Goal: Task Accomplishment & Management: Use online tool/utility

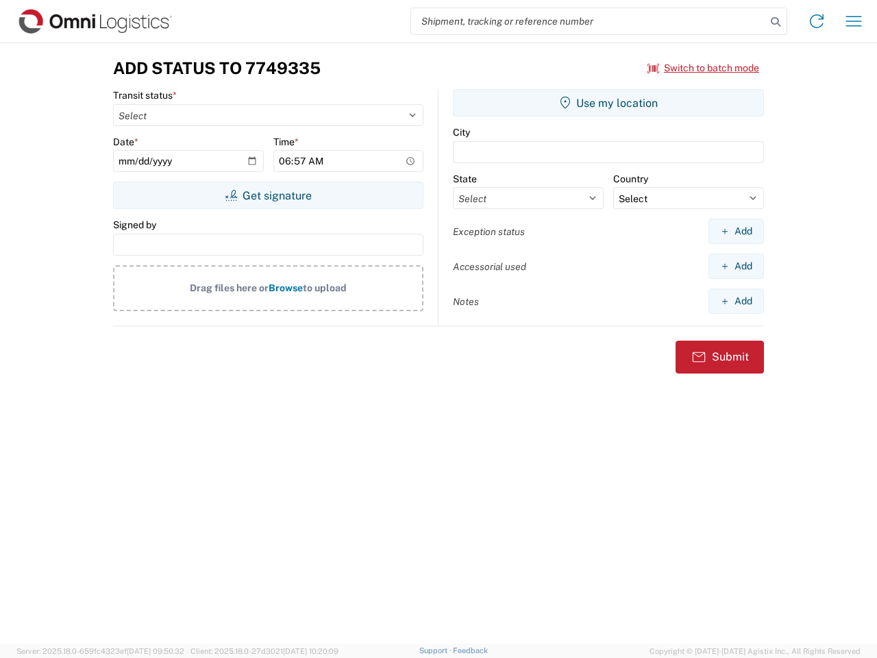
click at [588, 21] on input "search" at bounding box center [588, 21] width 355 height 26
click at [775, 22] on icon at bounding box center [775, 21] width 19 height 19
click at [817, 21] on icon at bounding box center [817, 21] width 22 height 22
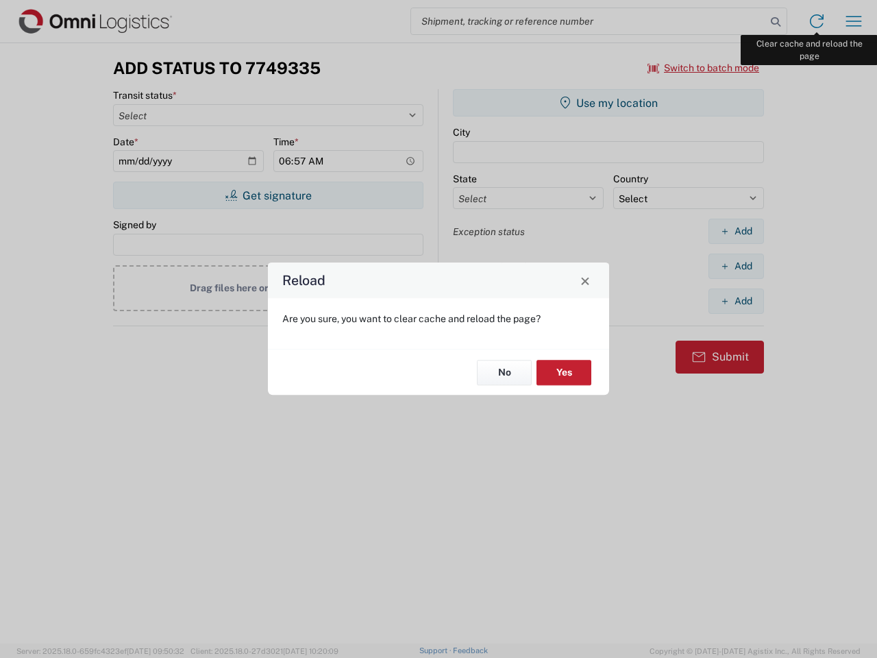
click at [854, 21] on div "Reload Are you sure, you want to clear cache and reload the page? No Yes" at bounding box center [438, 329] width 877 height 658
click at [704, 68] on div "Reload Are you sure, you want to clear cache and reload the page? No Yes" at bounding box center [438, 329] width 877 height 658
click at [268, 195] on div "Reload Are you sure, you want to clear cache and reload the page? No Yes" at bounding box center [438, 329] width 877 height 658
click at [608, 103] on div "Reload Are you sure, you want to clear cache and reload the page? No Yes" at bounding box center [438, 329] width 877 height 658
click at [736, 231] on div "Reload Are you sure, you want to clear cache and reload the page? No Yes" at bounding box center [438, 329] width 877 height 658
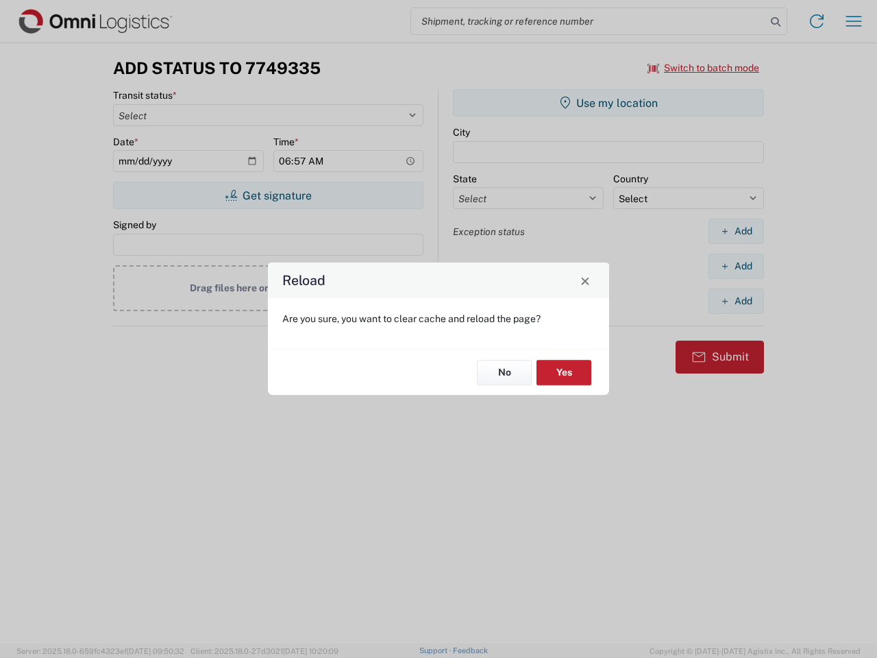
click at [736, 266] on div "Reload Are you sure, you want to clear cache and reload the page? No Yes" at bounding box center [438, 329] width 877 height 658
click at [736, 301] on div "Reload Are you sure, you want to clear cache and reload the page? No Yes" at bounding box center [438, 329] width 877 height 658
